Goal: Navigation & Orientation: Find specific page/section

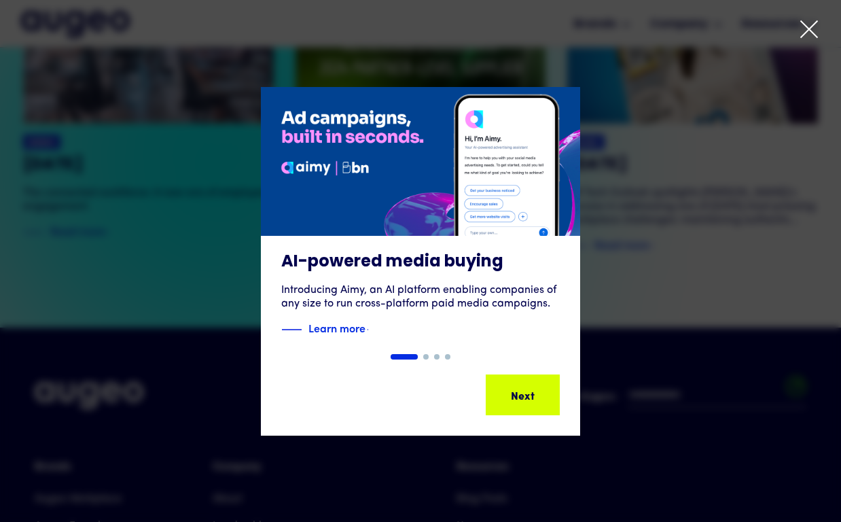
click at [796, 34] on div at bounding box center [420, 261] width 841 height 522
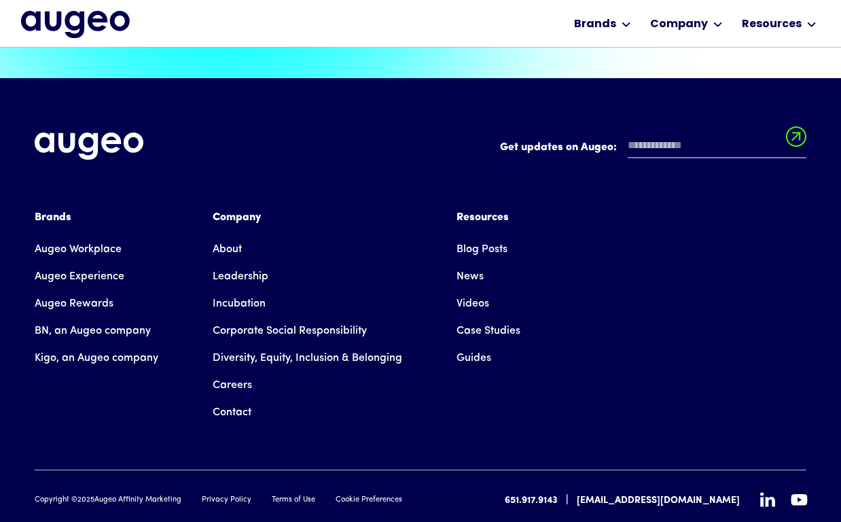
scroll to position [3058, 0]
click at [234, 372] on link "Careers" at bounding box center [232, 385] width 39 height 27
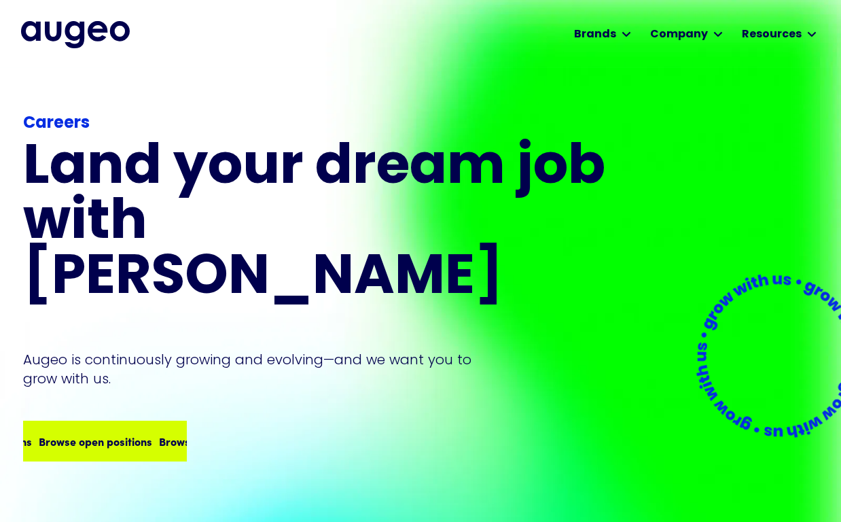
click at [137, 422] on div "Browse open positions Browse open positions Browse open positions Browse open p…" at bounding box center [104, 441] width 161 height 38
